Goal: Task Accomplishment & Management: Complete application form

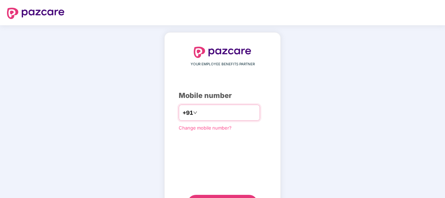
click at [203, 110] on input "number" at bounding box center [227, 112] width 57 height 11
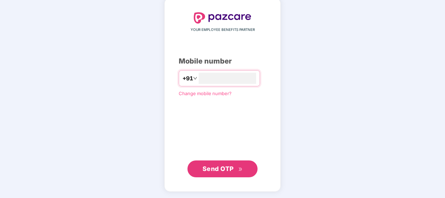
type input "**********"
click at [227, 168] on span "Send OTP" at bounding box center [217, 168] width 31 height 7
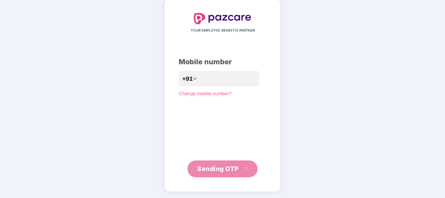
scroll to position [31, 0]
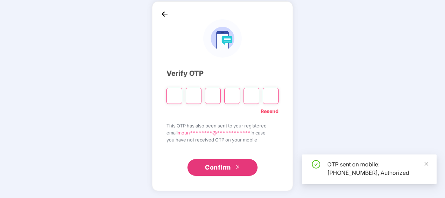
type input "*"
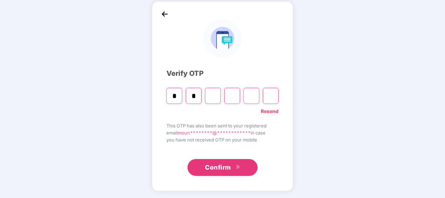
type input "*"
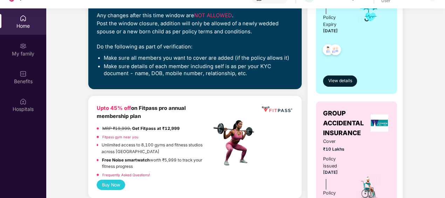
scroll to position [175, 0]
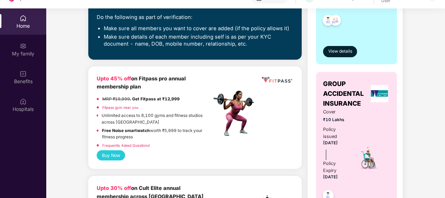
click at [133, 106] on link "Fitpass gym near you" at bounding box center [120, 107] width 36 height 4
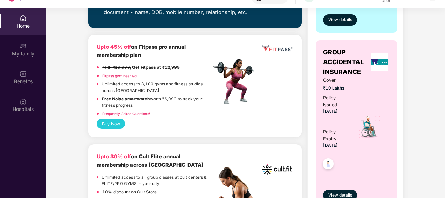
scroll to position [245, 0]
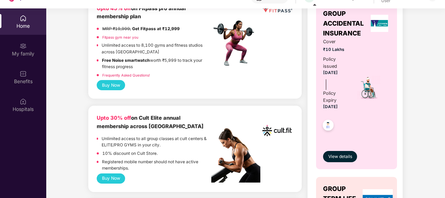
click at [125, 36] on link "Fitpass gym near you" at bounding box center [120, 37] width 36 height 4
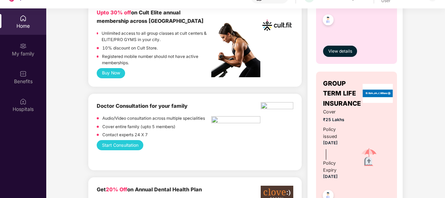
scroll to position [420, 0]
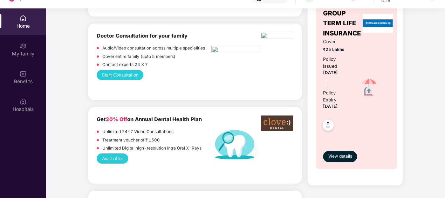
click at [117, 158] on button "Avail offer" at bounding box center [113, 158] width 32 height 10
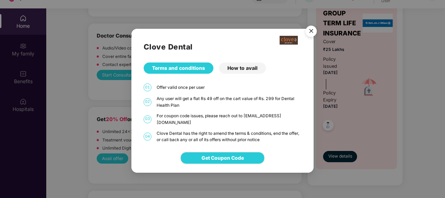
click at [234, 74] on div "How to avail" at bounding box center [242, 67] width 47 height 11
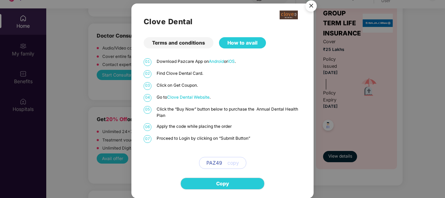
click at [311, 8] on img "Close" at bounding box center [311, 7] width 20 height 20
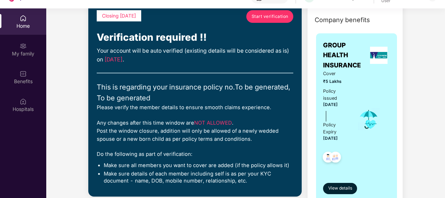
scroll to position [37, 0]
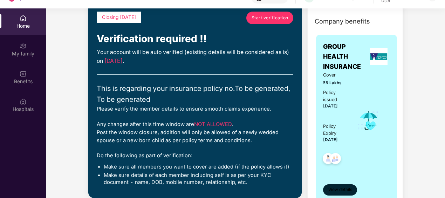
click at [352, 184] on button "View details" at bounding box center [340, 189] width 34 height 11
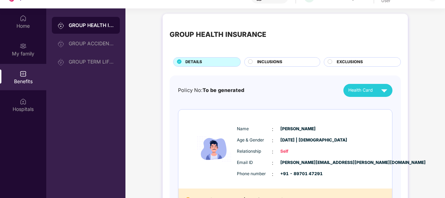
scroll to position [0, 0]
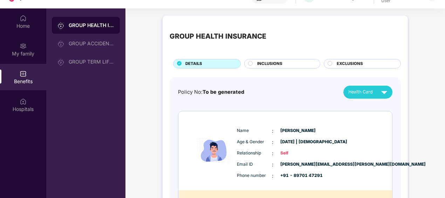
click at [256, 65] on div "INCLUSIONS" at bounding box center [285, 64] width 63 height 7
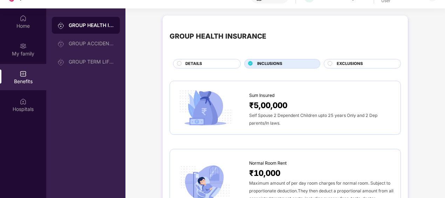
click at [345, 61] on span "EXCLUSIONS" at bounding box center [350, 64] width 26 height 6
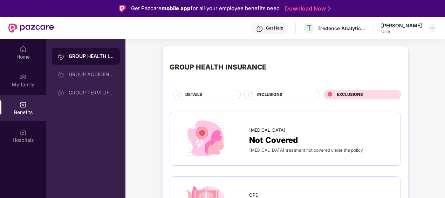
click at [22, 39] on div at bounding box center [31, 28] width 46 height 22
click at [32, 30] on img at bounding box center [31, 27] width 46 height 9
click at [125, 11] on img at bounding box center [122, 8] width 7 height 7
click at [22, 50] on img at bounding box center [23, 49] width 7 height 7
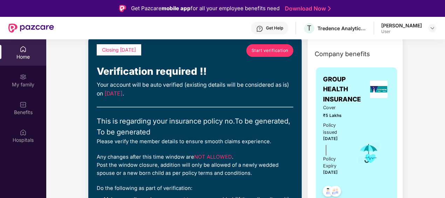
scroll to position [35, 0]
click at [279, 25] on div "Get Help" at bounding box center [274, 28] width 17 height 6
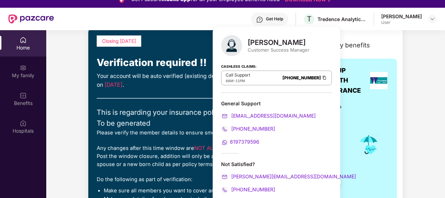
scroll to position [39, 0]
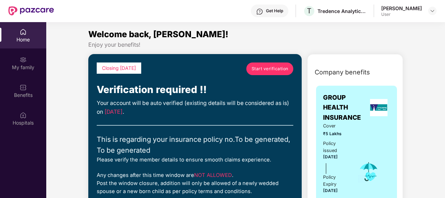
scroll to position [0, 0]
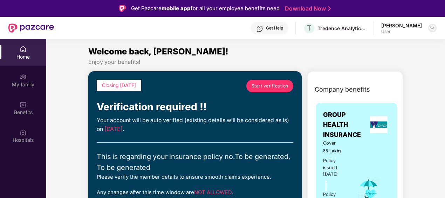
click at [431, 32] on div at bounding box center [432, 28] width 8 height 8
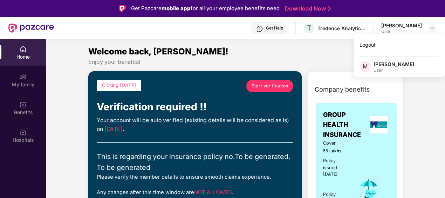
drag, startPoint x: 294, startPoint y: 56, endPoint x: 271, endPoint y: 58, distance: 22.5
click at [294, 56] on div "Welcome back, [PERSON_NAME]!" at bounding box center [245, 51] width 315 height 13
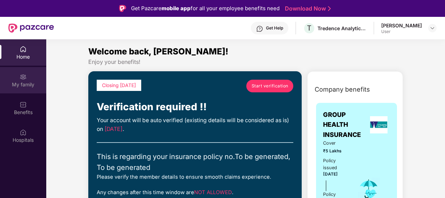
click at [26, 81] on div "My family" at bounding box center [23, 84] width 46 height 7
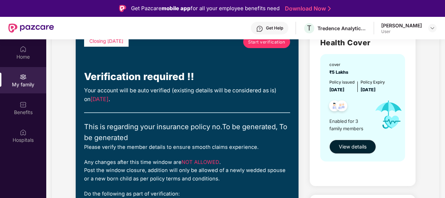
scroll to position [105, 0]
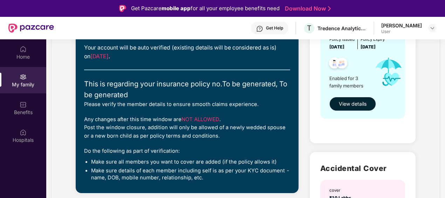
click at [352, 104] on span "View details" at bounding box center [353, 104] width 28 height 8
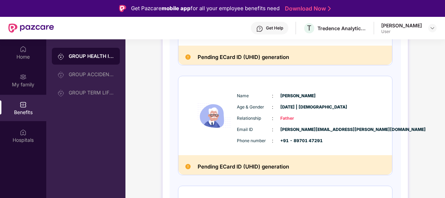
scroll to position [265, 0]
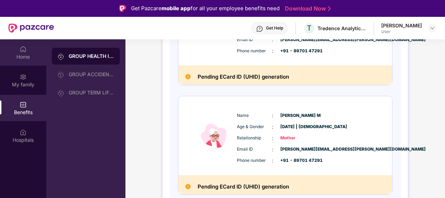
click at [18, 47] on div "Home" at bounding box center [23, 52] width 46 height 26
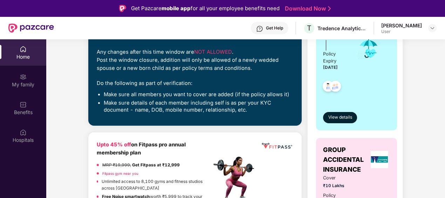
scroll to position [0, 0]
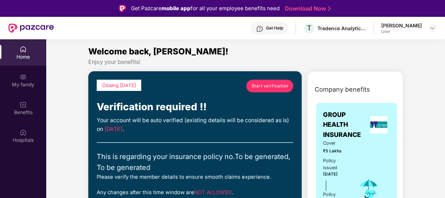
click at [263, 88] on span "Start verification" at bounding box center [269, 85] width 37 height 7
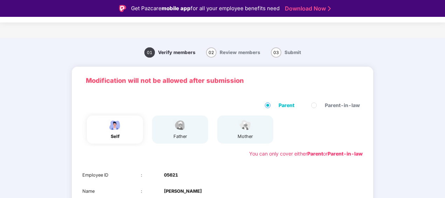
scroll to position [70, 0]
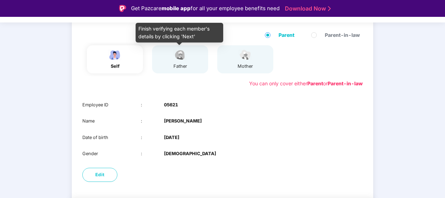
click at [175, 60] on img at bounding box center [180, 55] width 18 height 12
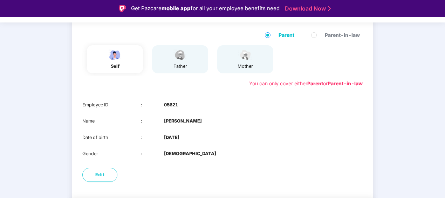
click at [189, 64] on div "father" at bounding box center [180, 59] width 56 height 28
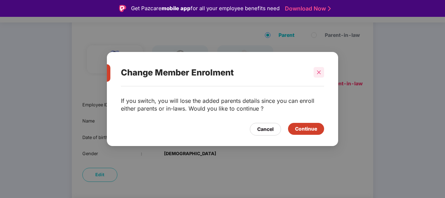
click at [320, 71] on icon "close" at bounding box center [318, 72] width 5 height 5
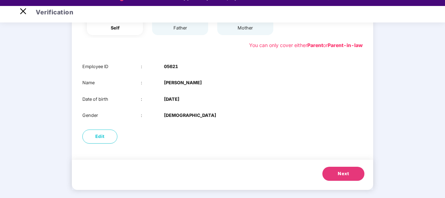
scroll to position [17, 0]
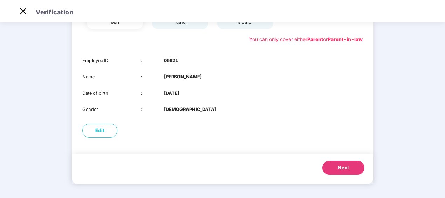
click at [334, 164] on button "Next" at bounding box center [343, 167] width 42 height 14
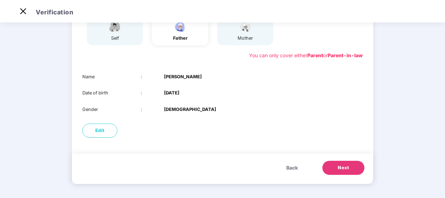
scroll to position [81, 0]
click at [334, 164] on button "Next" at bounding box center [343, 167] width 42 height 14
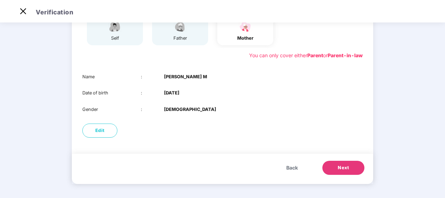
click at [357, 170] on button "Next" at bounding box center [343, 167] width 42 height 14
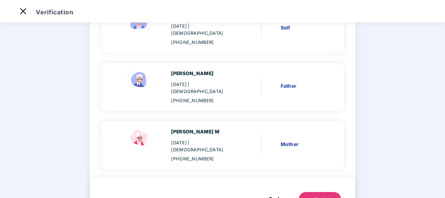
scroll to position [97, 0]
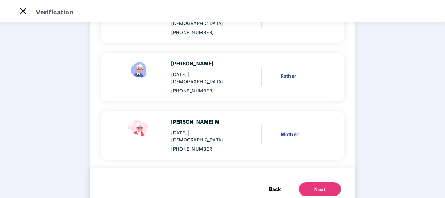
click at [329, 182] on button "Next" at bounding box center [320, 189] width 42 height 14
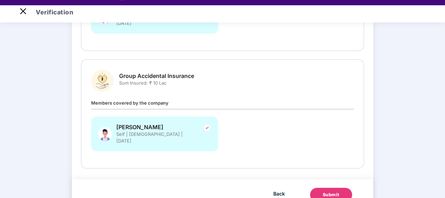
scroll to position [17, 0]
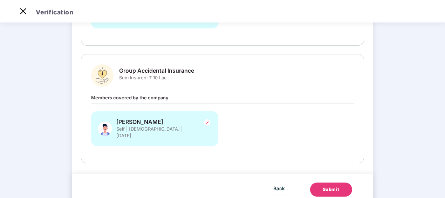
click at [330, 186] on div "Submit" at bounding box center [331, 189] width 17 height 7
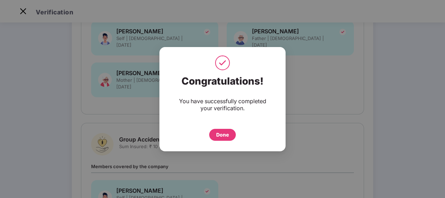
scroll to position [105, 0]
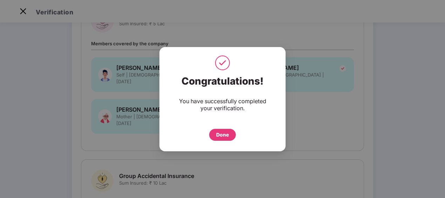
click at [221, 136] on div "Done" at bounding box center [222, 135] width 13 height 8
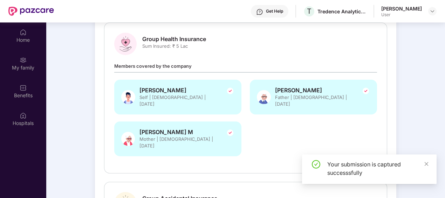
scroll to position [39, 0]
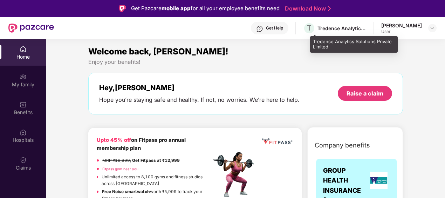
click at [340, 32] on div "T Tredence Analytics Solutions Private Limited" at bounding box center [334, 28] width 63 height 12
click at [315, 24] on span "T" at bounding box center [309, 28] width 12 height 12
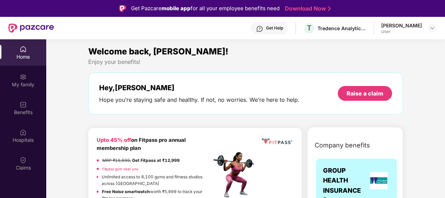
click at [21, 63] on div "Home" at bounding box center [23, 52] width 46 height 26
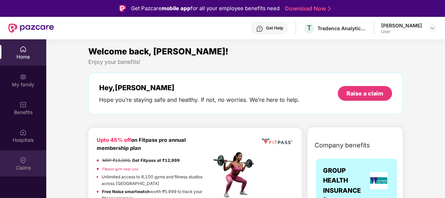
click at [34, 166] on div "Claims" at bounding box center [23, 167] width 46 height 7
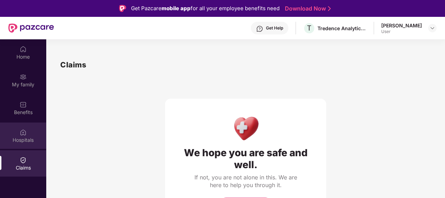
click at [20, 133] on img at bounding box center [23, 132] width 7 height 7
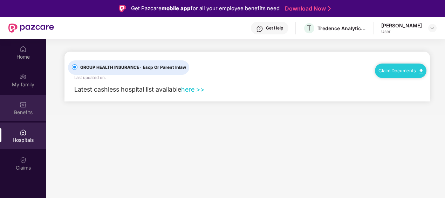
click at [29, 116] on div "Benefits" at bounding box center [23, 108] width 46 height 26
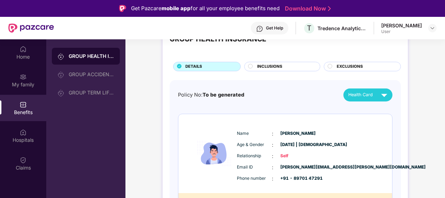
scroll to position [70, 0]
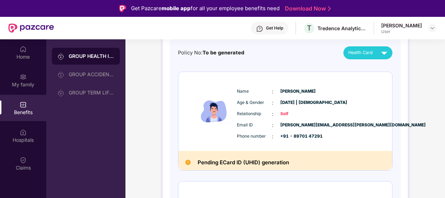
click at [290, 113] on span "Self" at bounding box center [297, 113] width 35 height 7
click at [287, 115] on span "Self" at bounding box center [297, 113] width 35 height 7
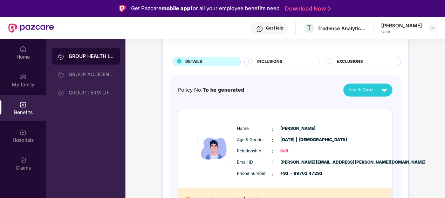
scroll to position [0, 0]
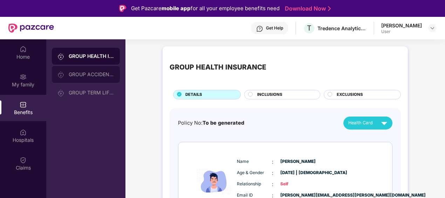
click at [87, 77] on div "GROUP ACCIDENTAL INSURANCE" at bounding box center [86, 74] width 68 height 17
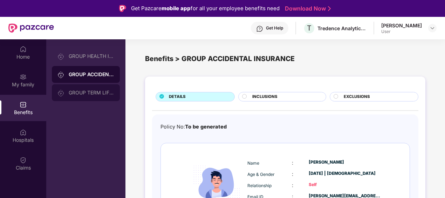
click at [85, 90] on div "GROUP TERM LIFE INSURANCE" at bounding box center [92, 93] width 46 height 6
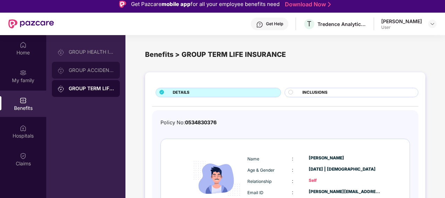
click at [77, 72] on div "GROUP ACCIDENTAL INSURANCE" at bounding box center [92, 70] width 46 height 6
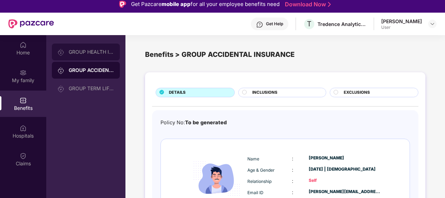
click at [103, 56] on div "GROUP HEALTH INSURANCE" at bounding box center [86, 51] width 68 height 17
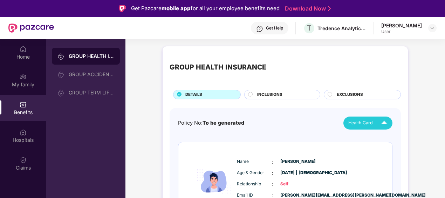
click at [381, 119] on img at bounding box center [384, 123] width 12 height 12
click at [277, 122] on div "Policy No: To be generated Health Card" at bounding box center [285, 122] width 214 height 13
click at [21, 82] on div "My family" at bounding box center [23, 84] width 46 height 7
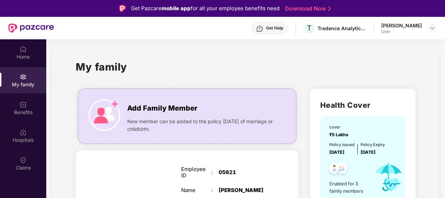
scroll to position [105, 0]
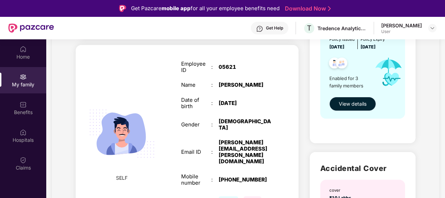
click at [354, 108] on span "View details" at bounding box center [353, 104] width 28 height 8
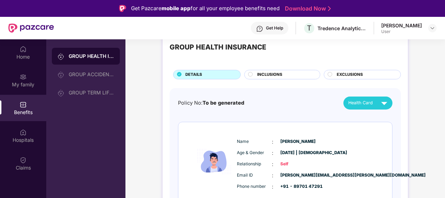
scroll to position [20, 0]
click at [369, 107] on div "Health Card" at bounding box center [369, 103] width 42 height 12
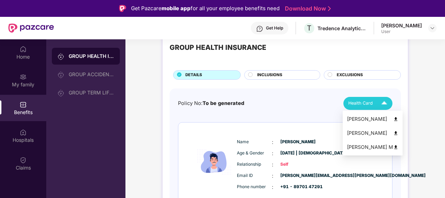
click at [359, 117] on div "[PERSON_NAME]" at bounding box center [372, 119] width 51 height 8
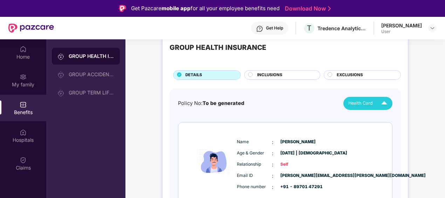
click at [22, 88] on div "My family" at bounding box center [23, 80] width 46 height 26
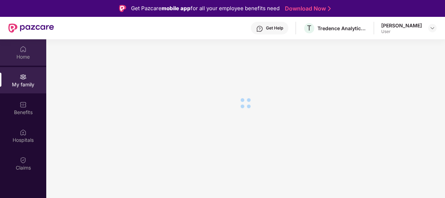
click at [26, 56] on div "Home" at bounding box center [23, 56] width 46 height 7
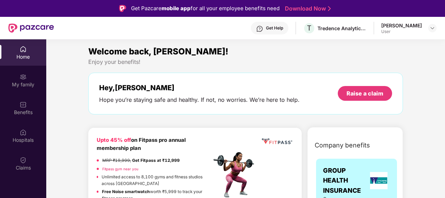
click at [276, 21] on div "Get Help T Tredence Analytics Solutions Private Limited Mounish Uday User" at bounding box center [245, 28] width 382 height 22
click at [274, 26] on div "Get Help" at bounding box center [274, 28] width 17 height 6
click at [147, 64] on div "Enjoy your benefits!" at bounding box center [245, 61] width 315 height 7
click at [15, 31] on img at bounding box center [31, 27] width 46 height 9
click at [25, 78] on img at bounding box center [23, 76] width 7 height 7
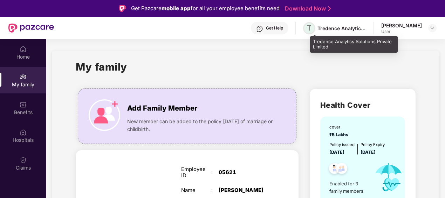
click at [311, 26] on span "T" at bounding box center [309, 28] width 5 height 8
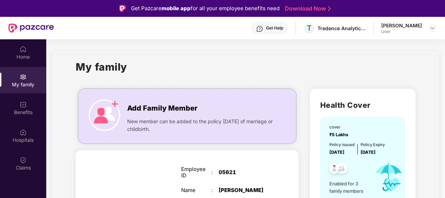
click at [436, 28] on header "Get Help T Tredence Analytics Solutions Private Limited Mounish Uday User" at bounding box center [222, 28] width 445 height 22
click at [436, 28] on div at bounding box center [432, 28] width 8 height 8
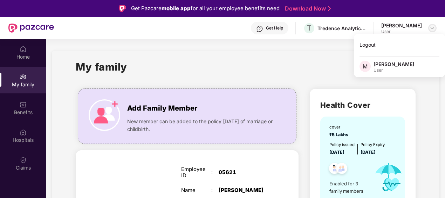
click at [434, 29] on img at bounding box center [432, 28] width 6 height 6
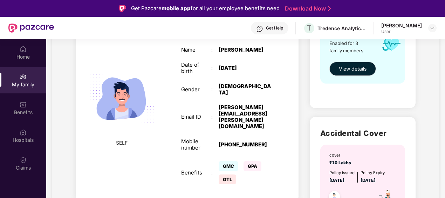
scroll to position [140, 0]
click at [225, 161] on span "GMC" at bounding box center [229, 166] width 20 height 10
click at [249, 161] on span "GPA" at bounding box center [252, 166] width 18 height 10
click at [224, 174] on span "GTL" at bounding box center [228, 179] width 18 height 10
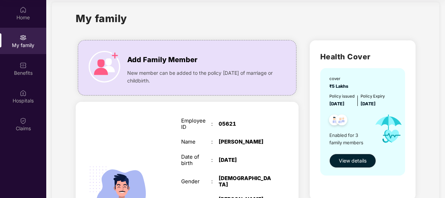
scroll to position [0, 0]
